Goal: Navigation & Orientation: Find specific page/section

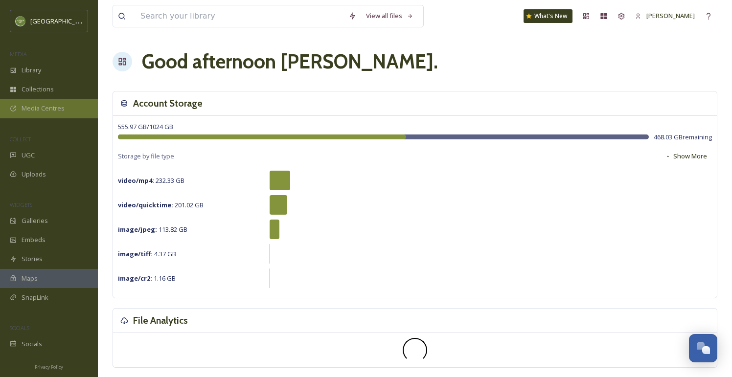
click at [56, 106] on span "Media Centres" at bounding box center [43, 108] width 43 height 9
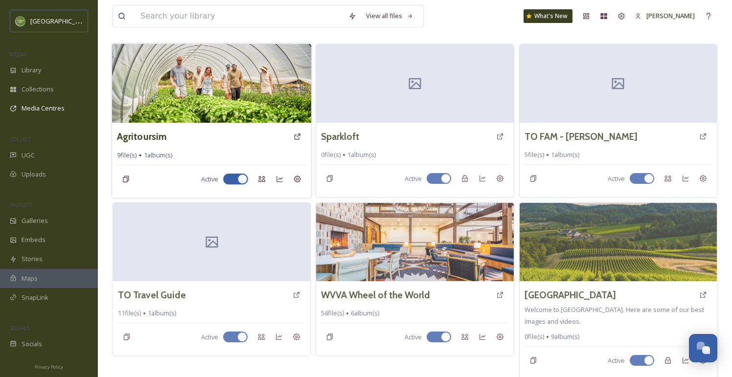
scroll to position [49, 0]
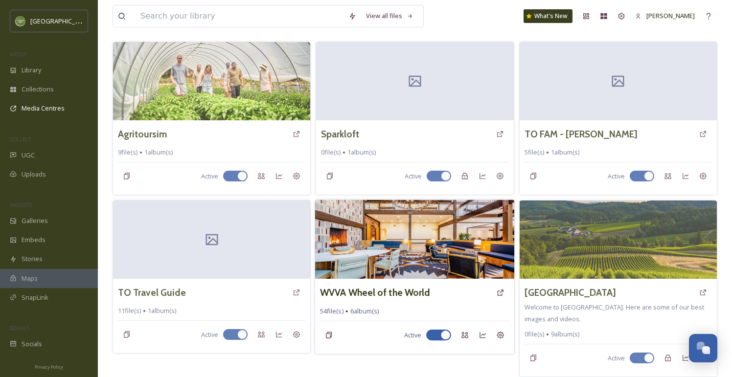
click at [397, 243] on img at bounding box center [414, 239] width 199 height 79
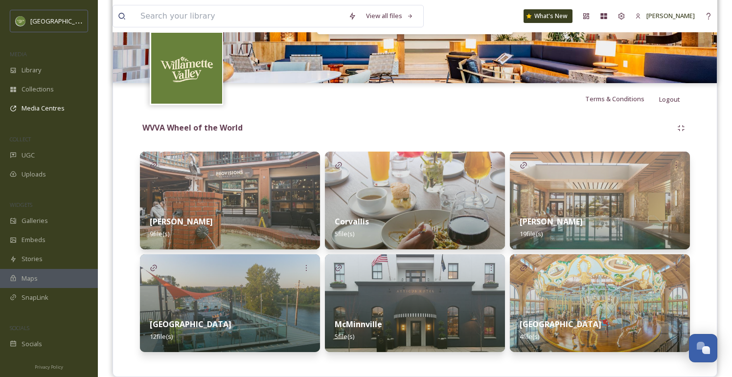
scroll to position [150, 0]
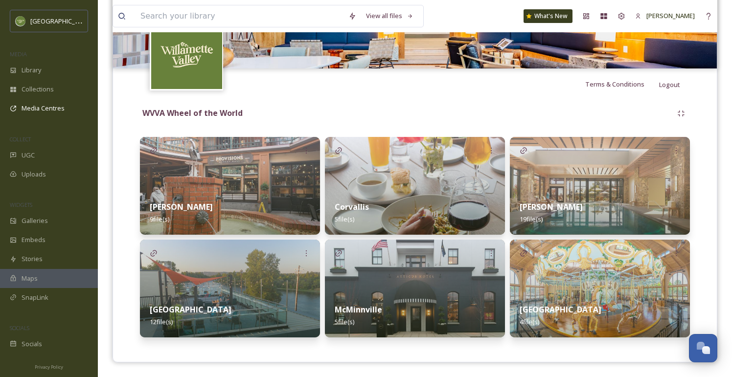
click at [386, 170] on img at bounding box center [415, 186] width 180 height 98
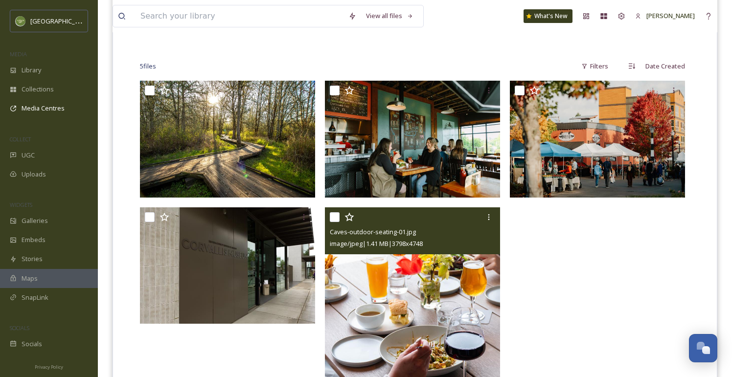
scroll to position [235, 0]
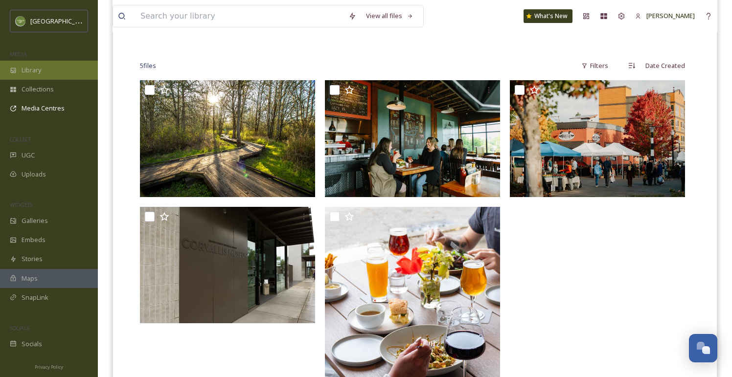
click at [41, 71] on span "Library" at bounding box center [32, 70] width 20 height 9
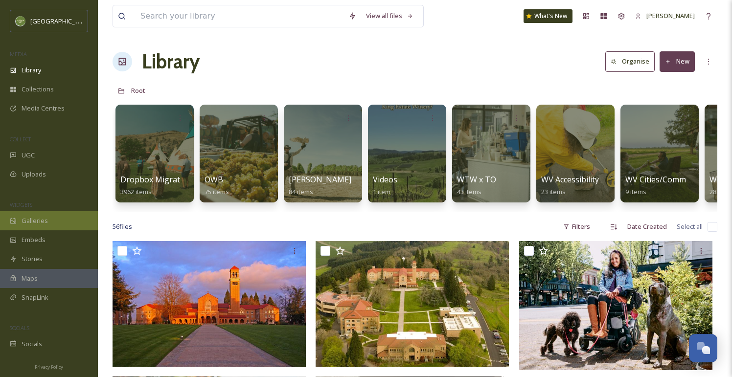
click at [34, 221] on span "Galleries" at bounding box center [35, 220] width 26 height 9
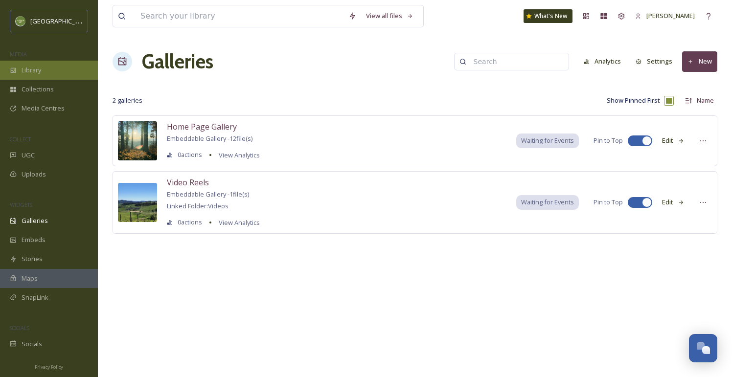
click at [36, 71] on span "Library" at bounding box center [32, 70] width 20 height 9
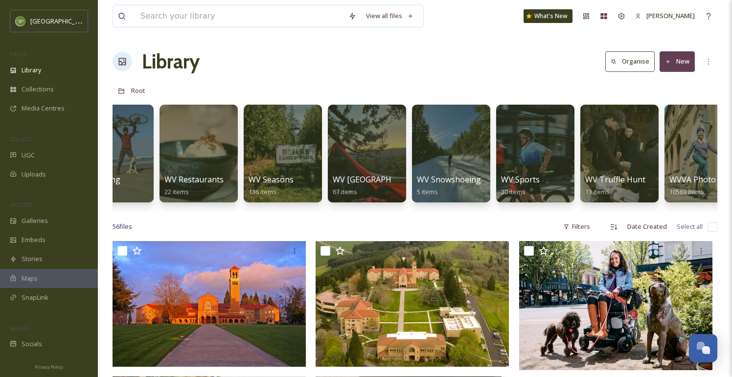
scroll to position [0, 741]
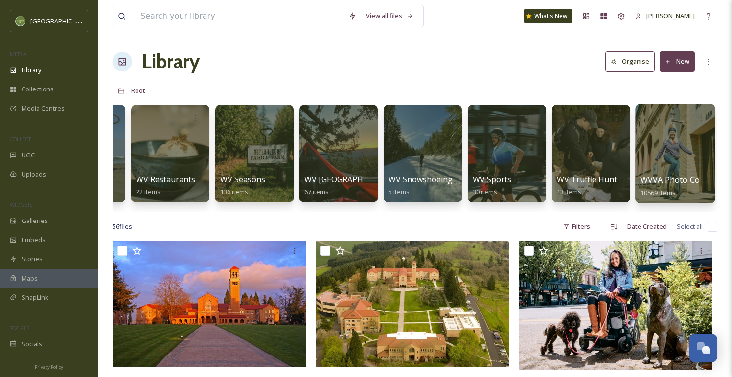
click at [677, 156] on div at bounding box center [675, 154] width 80 height 100
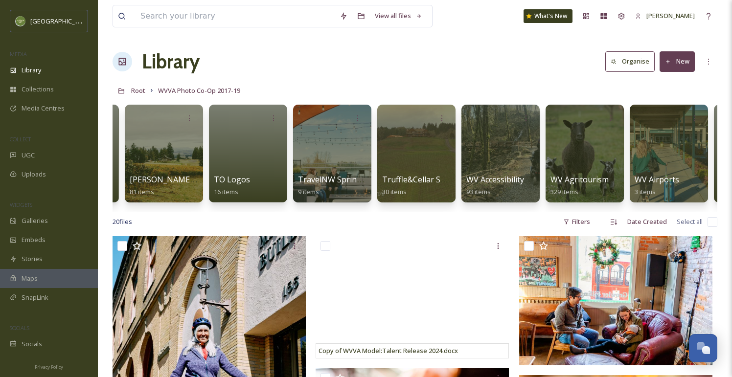
scroll to position [0, 1512]
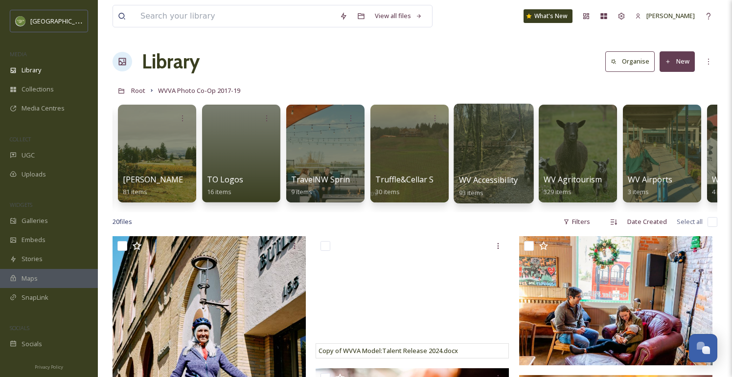
click at [483, 161] on div at bounding box center [493, 154] width 80 height 100
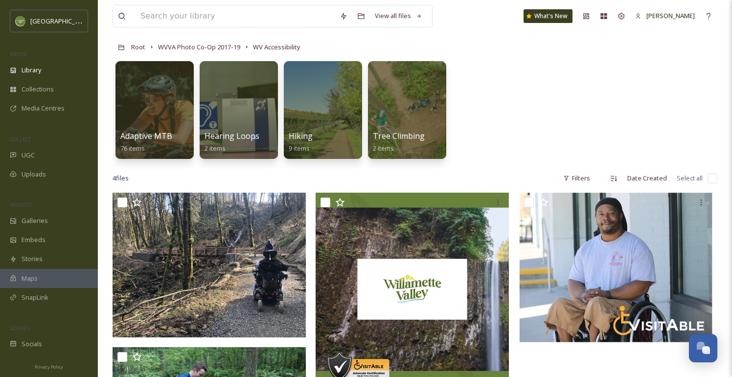
scroll to position [41, 0]
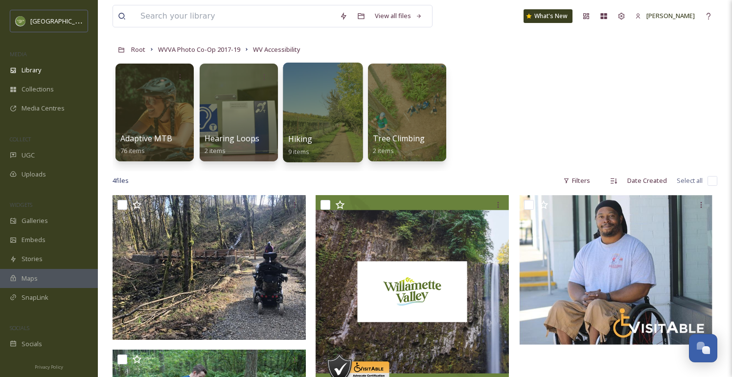
click at [321, 120] on div at bounding box center [323, 113] width 80 height 100
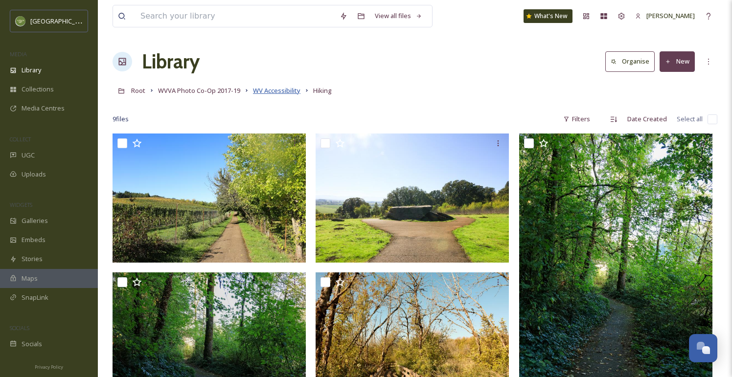
click at [277, 90] on span "WV Accessibility" at bounding box center [276, 90] width 47 height 9
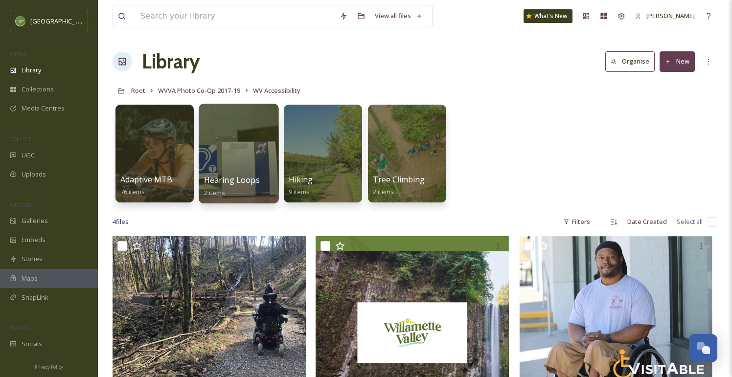
click at [245, 147] on div at bounding box center [239, 154] width 80 height 100
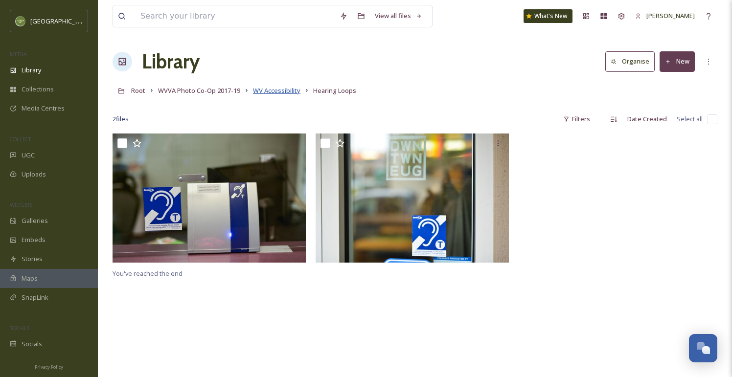
click at [277, 90] on span "WV Accessibility" at bounding box center [276, 90] width 47 height 9
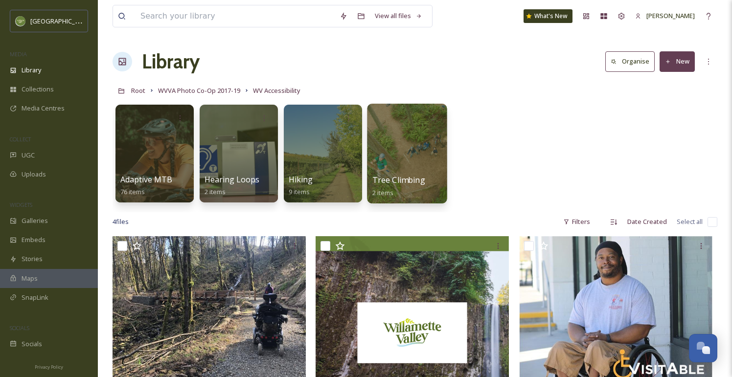
click at [404, 159] on div at bounding box center [407, 154] width 80 height 100
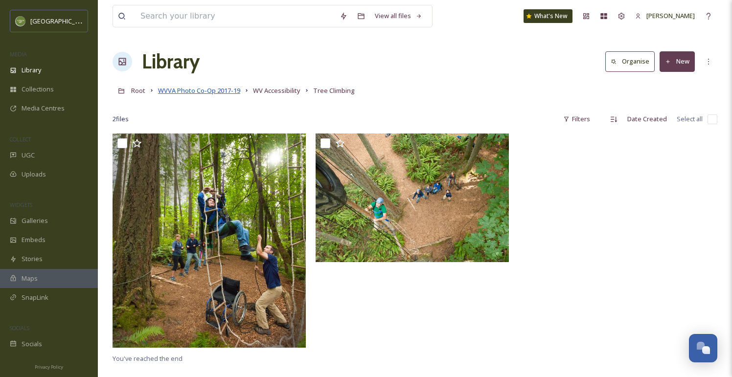
click at [192, 90] on span "WVVA Photo Co-Op 2017-19" at bounding box center [199, 90] width 82 height 9
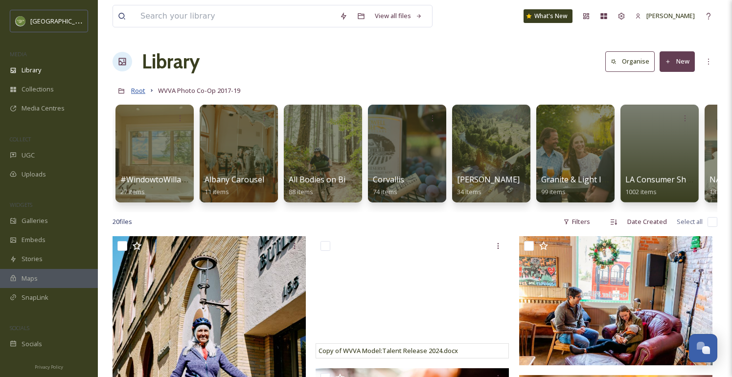
click at [140, 91] on span "Root" at bounding box center [138, 90] width 14 height 9
